Goal: Information Seeking & Learning: Learn about a topic

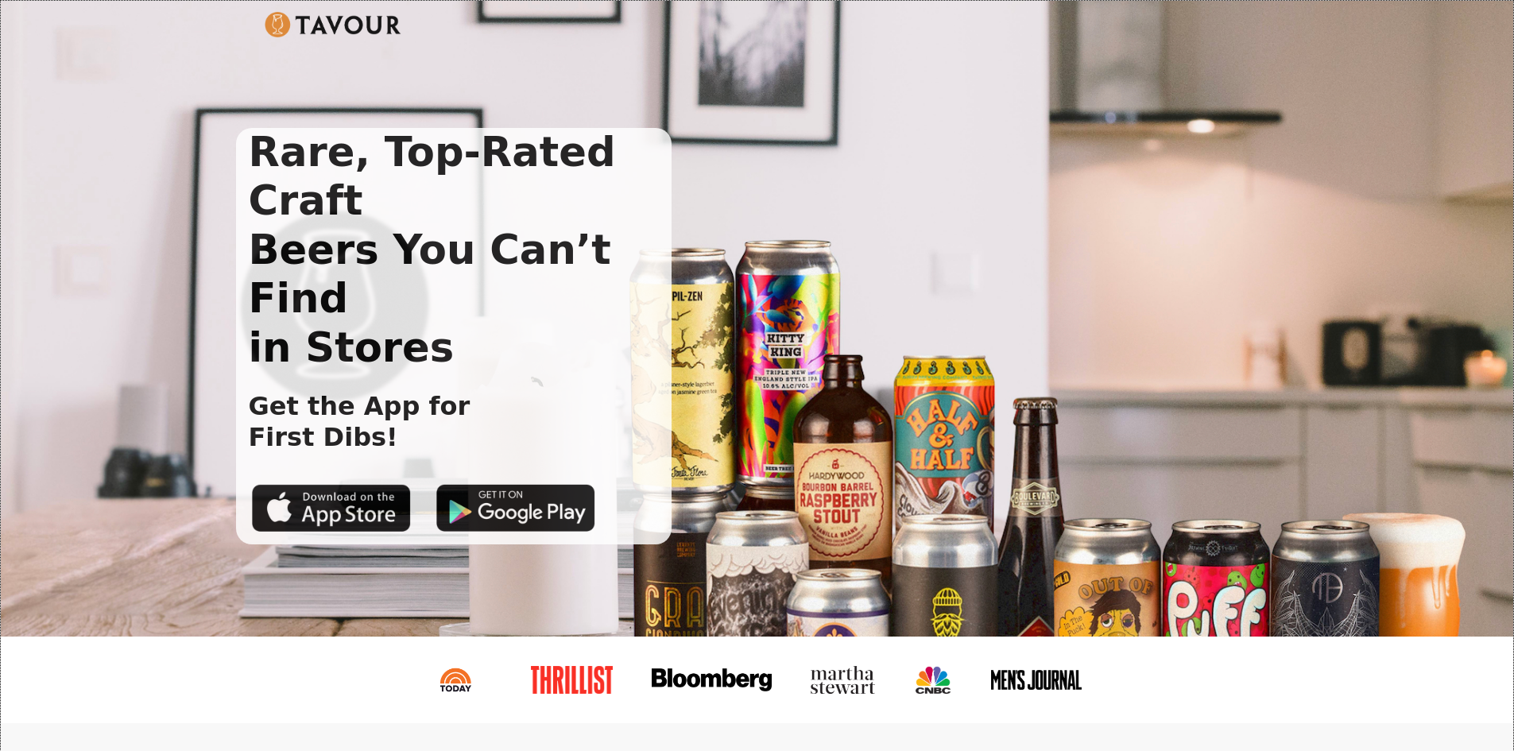
click at [343, 22] on img at bounding box center [334, 24] width 138 height 25
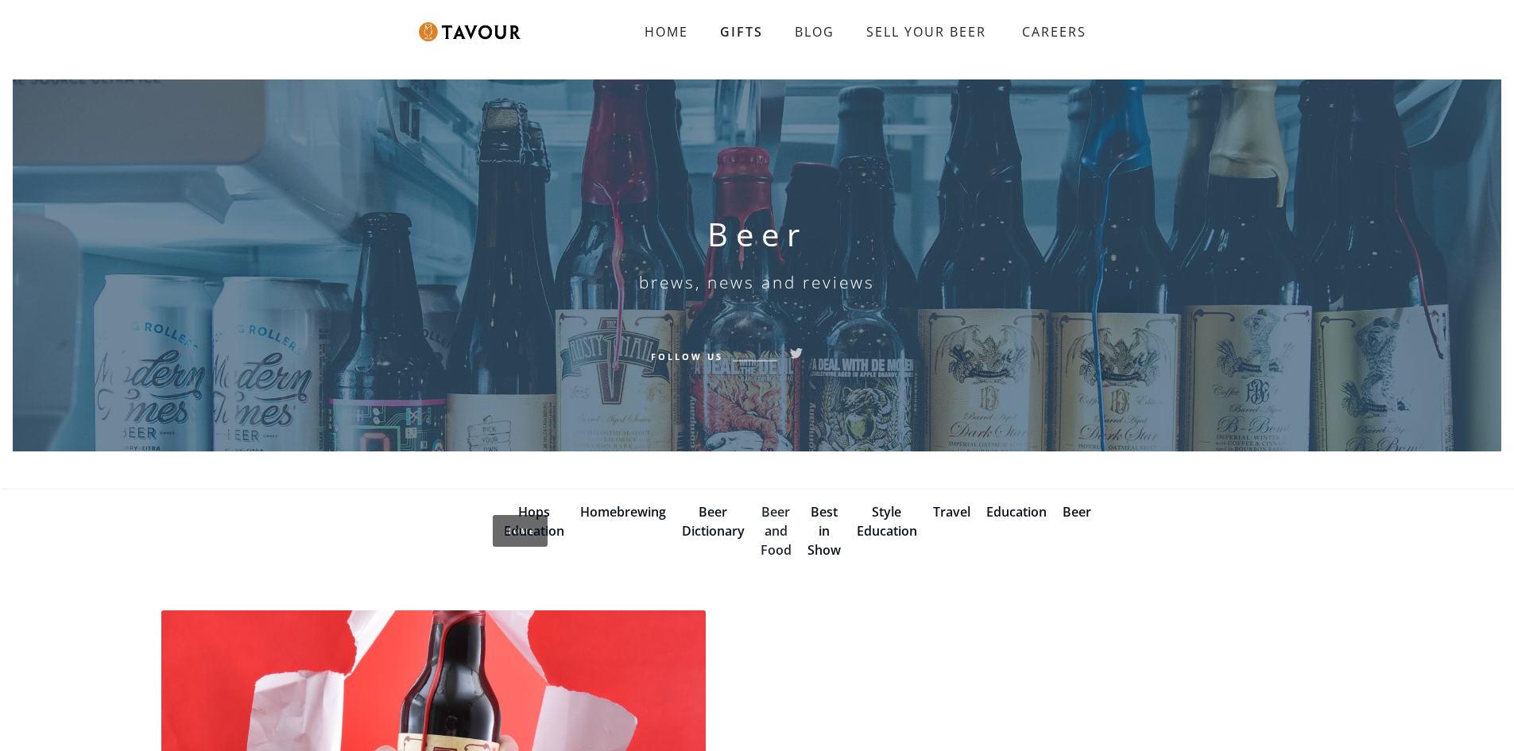
click at [775, 531] on link "Beer and Food" at bounding box center [776, 531] width 31 height 56
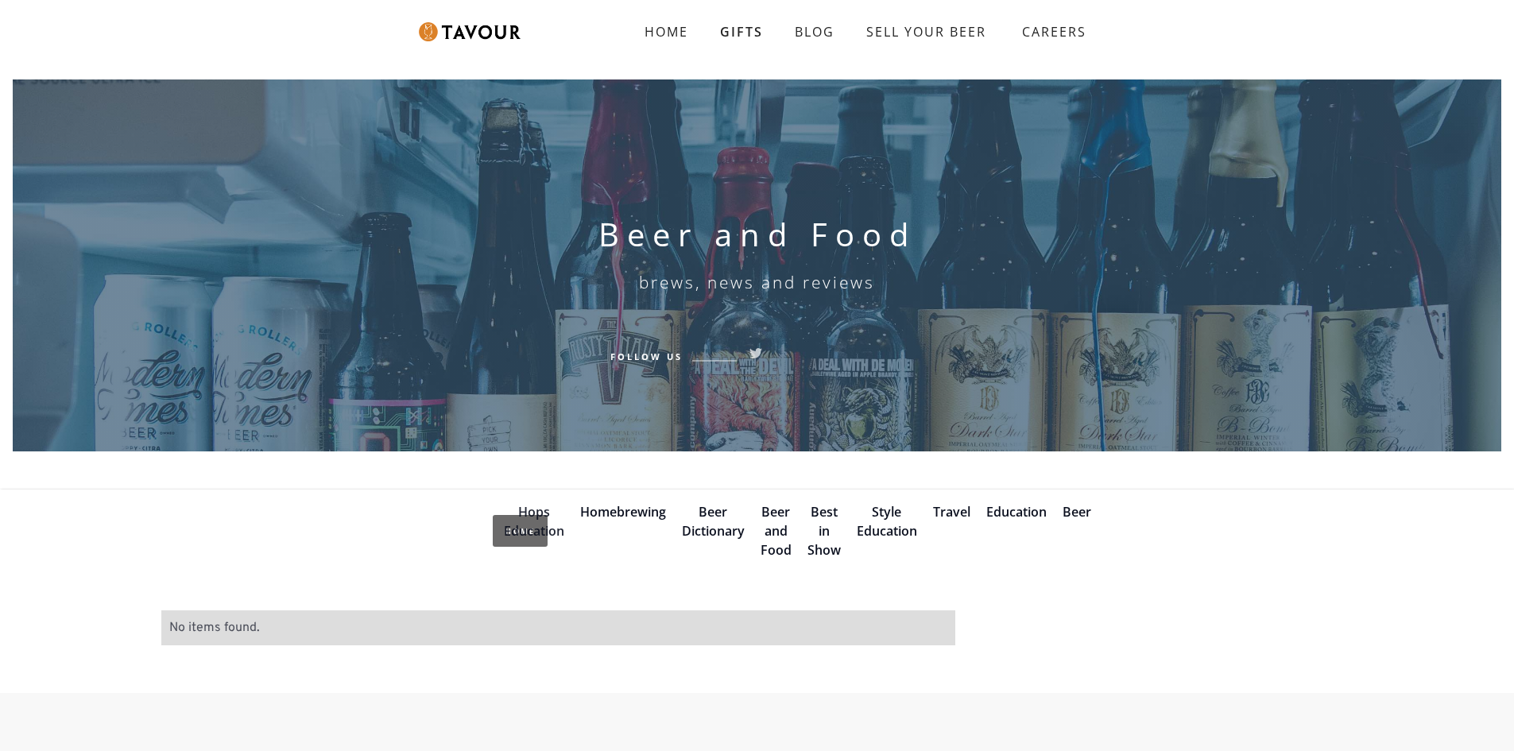
click at [555, 531] on link "Hops Education" at bounding box center [534, 521] width 60 height 37
click at [1079, 514] on link "Beer" at bounding box center [1077, 511] width 29 height 17
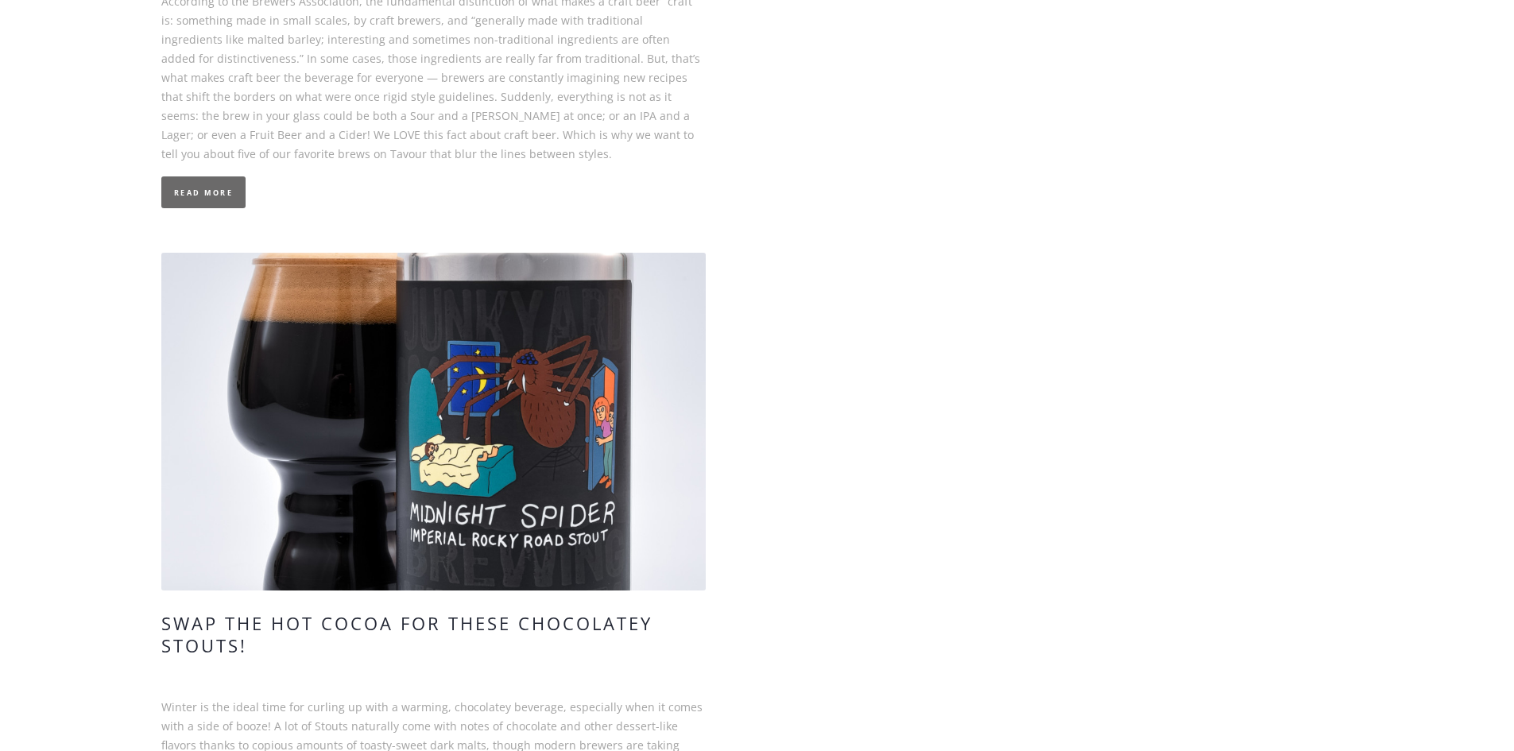
scroll to position [8109, 0]
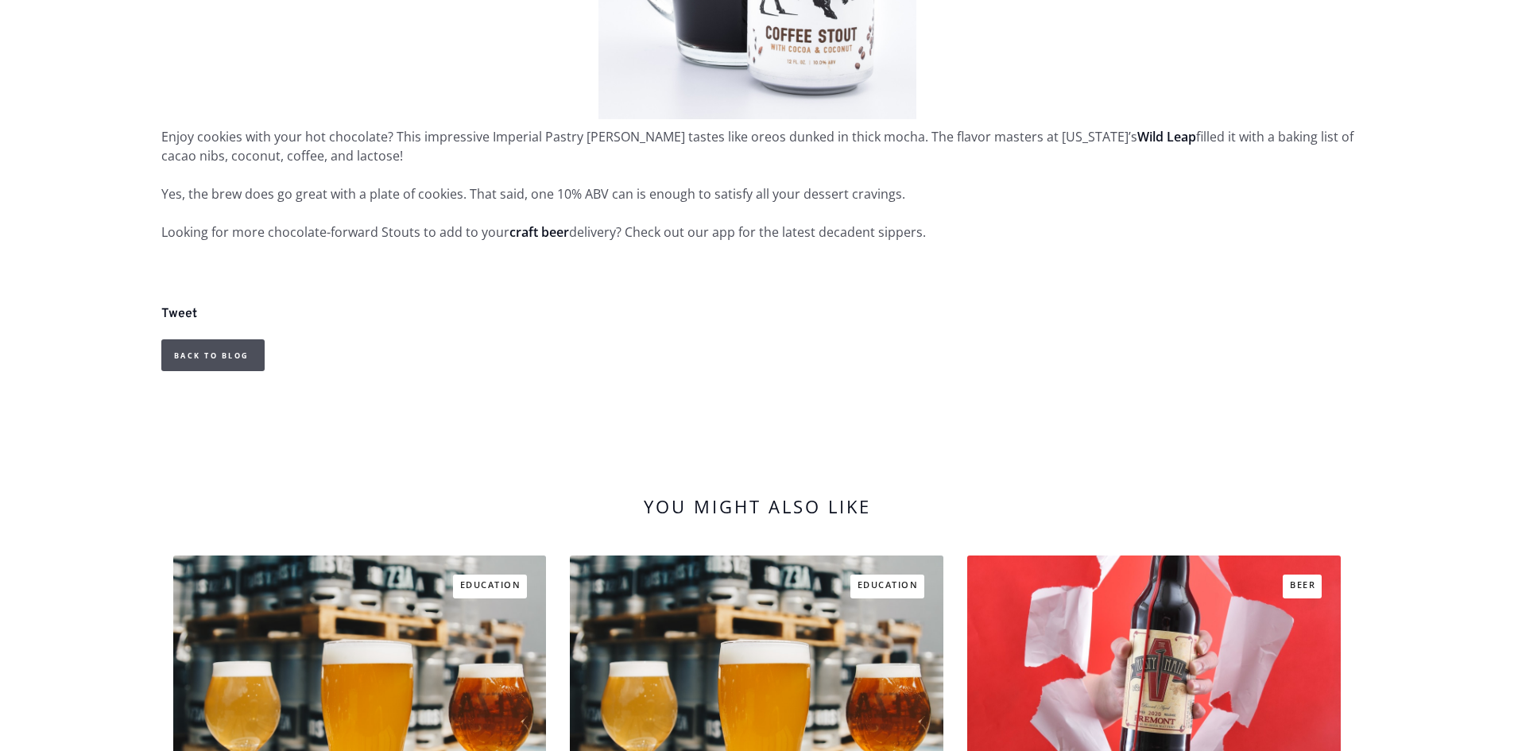
scroll to position [3021, 0]
